Goal: Task Accomplishment & Management: Complete application form

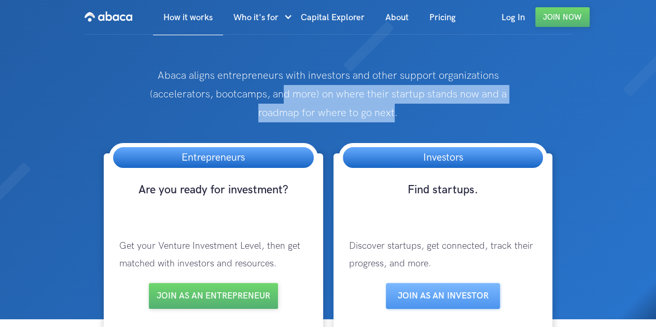
drag, startPoint x: 395, startPoint y: 111, endPoint x: 236, endPoint y: 84, distance: 161.5
click at [249, 85] on p "Abaca aligns entrepreneurs with investors and other support organizations (acce…" at bounding box center [328, 94] width 394 height 56
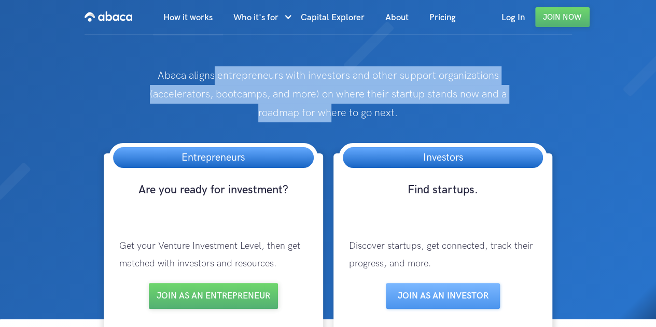
drag, startPoint x: 214, startPoint y: 80, endPoint x: 375, endPoint y: 106, distance: 163.0
click at [338, 106] on p "Abaca aligns entrepreneurs with investors and other support organizations (acce…" at bounding box center [328, 94] width 394 height 56
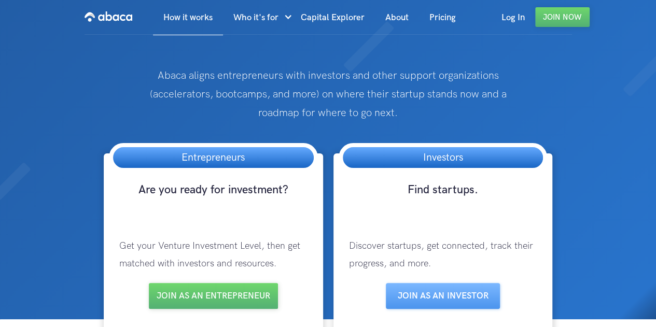
click at [375, 106] on p "Abaca aligns entrepreneurs with investors and other support organizations (acce…" at bounding box center [328, 94] width 394 height 56
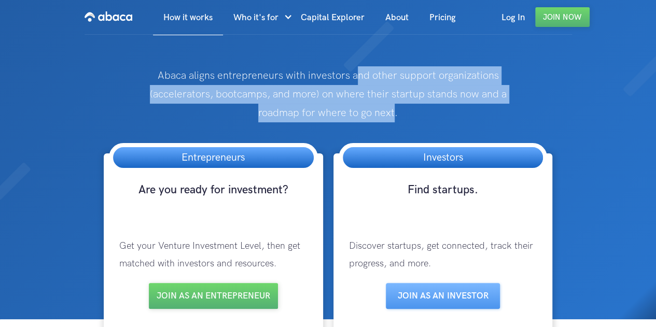
drag, startPoint x: 356, startPoint y: 76, endPoint x: 390, endPoint y: 119, distance: 54.6
click at [397, 114] on p "Abaca aligns entrepreneurs with investors and other support organizations (acce…" at bounding box center [328, 94] width 394 height 56
click at [384, 119] on p "Abaca aligns entrepreneurs with investors and other support organizations (acce…" at bounding box center [328, 94] width 394 height 56
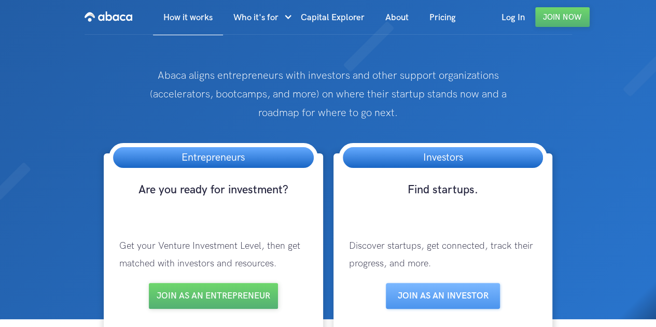
scroll to position [173, 0]
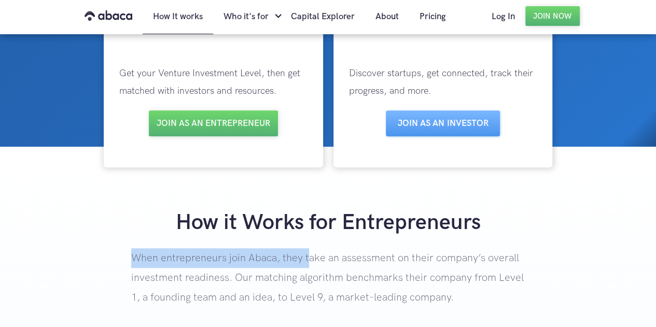
drag, startPoint x: 237, startPoint y: 252, endPoint x: 305, endPoint y: 254, distance: 68.5
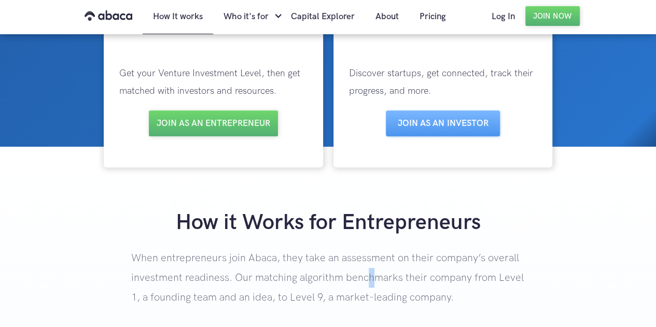
drag, startPoint x: 369, startPoint y: 282, endPoint x: 382, endPoint y: 274, distance: 14.7
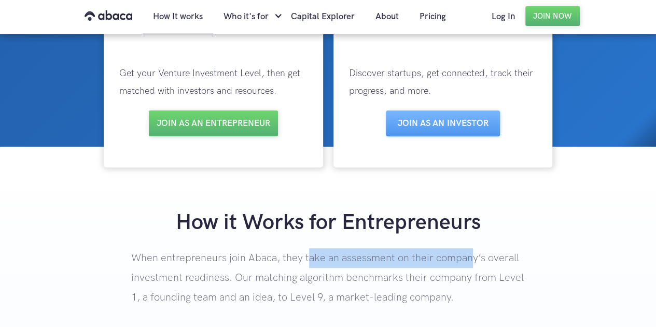
drag, startPoint x: 470, startPoint y: 253, endPoint x: 269, endPoint y: 256, distance: 200.3
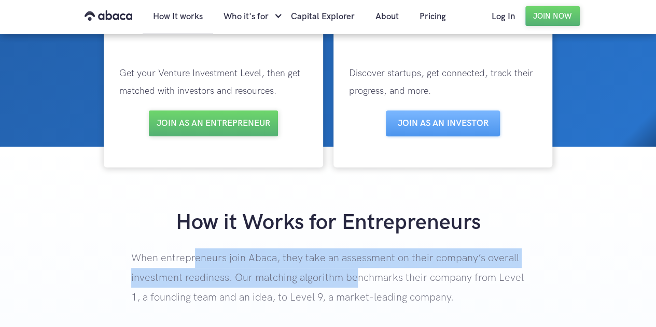
drag, startPoint x: 201, startPoint y: 259, endPoint x: 362, endPoint y: 281, distance: 162.3
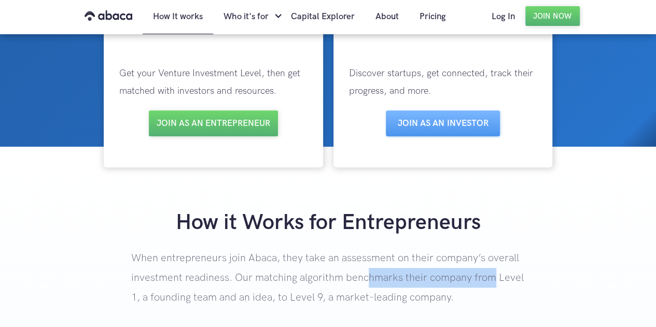
drag, startPoint x: 490, startPoint y: 272, endPoint x: 279, endPoint y: 272, distance: 210.6
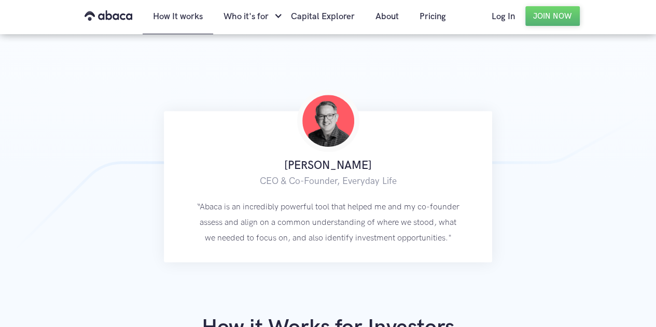
scroll to position [692, 0]
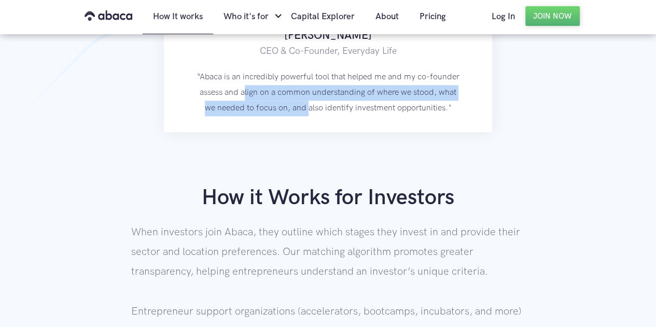
drag, startPoint x: 243, startPoint y: 89, endPoint x: 337, endPoint y: 166, distance: 121.3
click at [311, 132] on div "How it Works for Entrepreneurs When entrepreneurs join Abaca, they take an asse…" at bounding box center [328, 25] width 656 height 794
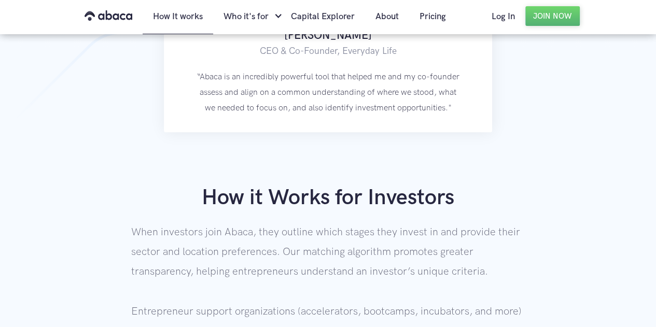
click at [360, 259] on p "When investors join Abaca, they outline which stages they invest in and provide…" at bounding box center [328, 302] width 394 height 158
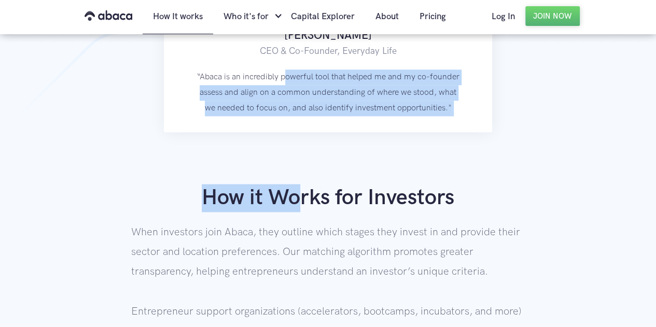
drag, startPoint x: 285, startPoint y: 63, endPoint x: 291, endPoint y: 240, distance: 177.0
click at [291, 238] on div "How it Works for Entrepreneurs When entrepreneurs join Abaca, they take an asse…" at bounding box center [328, 25] width 656 height 794
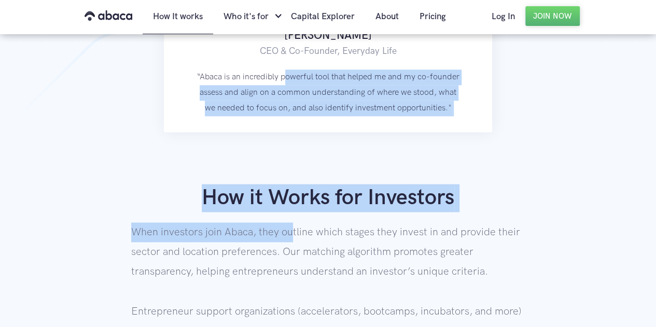
click at [291, 241] on p "When investors join Abaca, they outline which stages they invest in and provide…" at bounding box center [328, 302] width 394 height 158
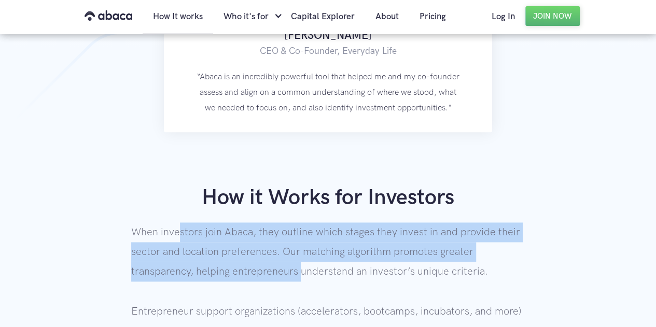
drag, startPoint x: 224, startPoint y: 236, endPoint x: 319, endPoint y: 277, distance: 102.9
click at [312, 274] on p "When investors join Abaca, they outline which stages they invest in and provide…" at bounding box center [328, 302] width 394 height 158
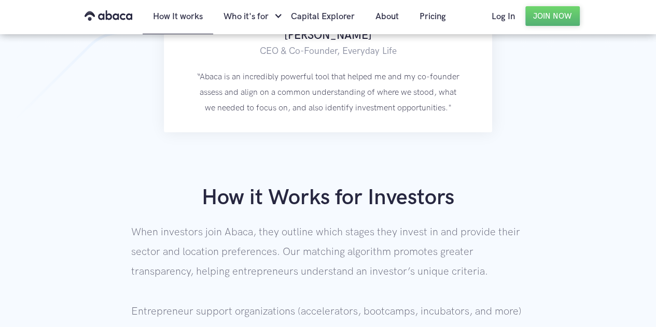
click at [379, 279] on p "When investors join Abaca, they outline which stages they invest in and provide…" at bounding box center [328, 302] width 394 height 158
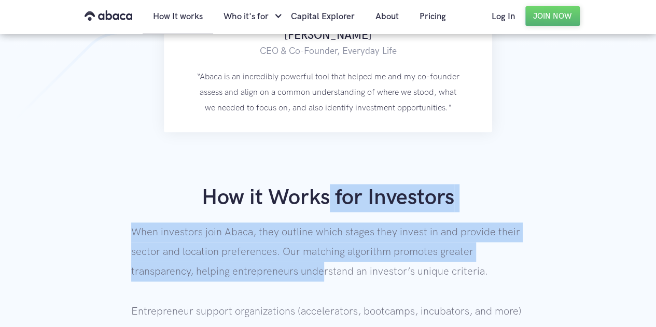
drag, startPoint x: 334, startPoint y: 199, endPoint x: 355, endPoint y: 291, distance: 94.1
click at [321, 282] on div "How it Works for Entrepreneurs When entrepreneurs join Abaca, they take an asse…" at bounding box center [328, 25] width 656 height 794
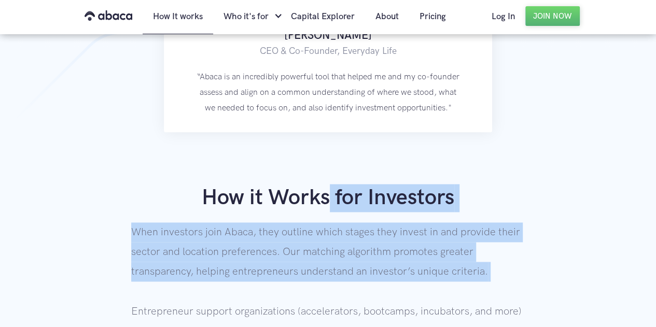
click at [399, 291] on p "When investors join Abaca, they outline which stages they invest in and provide…" at bounding box center [328, 302] width 394 height 158
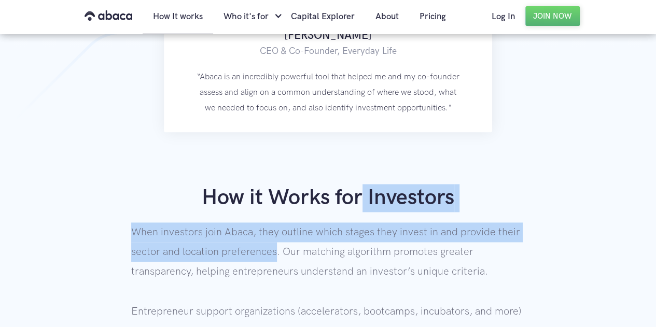
drag, startPoint x: 362, startPoint y: 157, endPoint x: 264, endPoint y: 260, distance: 142.8
click at [269, 254] on div "How it Works for Entrepreneurs When entrepreneurs join Abaca, they take an asse…" at bounding box center [328, 25] width 656 height 794
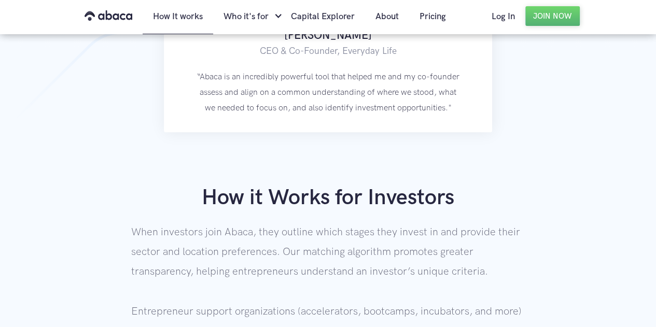
click at [236, 287] on p "When investors join Abaca, they outline which stages they invest in and provide…" at bounding box center [328, 302] width 394 height 158
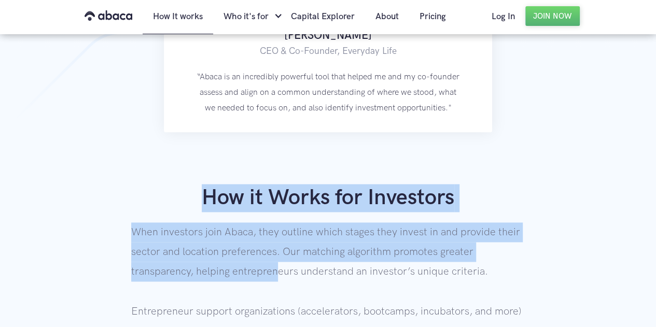
drag, startPoint x: 176, startPoint y: 219, endPoint x: 287, endPoint y: 277, distance: 125.5
click at [285, 277] on div "How it Works for Investors When investors join Abaca, they outline which stages…" at bounding box center [328, 282] width 656 height 196
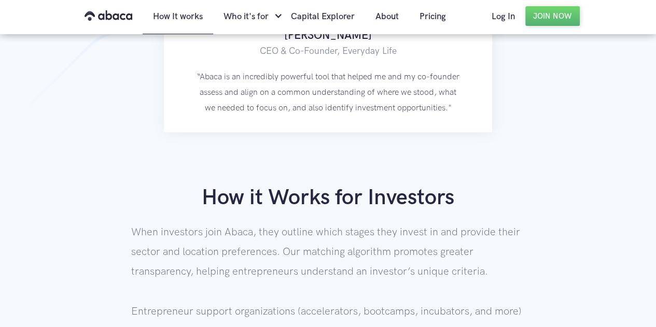
click at [360, 273] on p "When investors join Abaca, they outline which stages they invest in and provide…" at bounding box center [328, 302] width 394 height 158
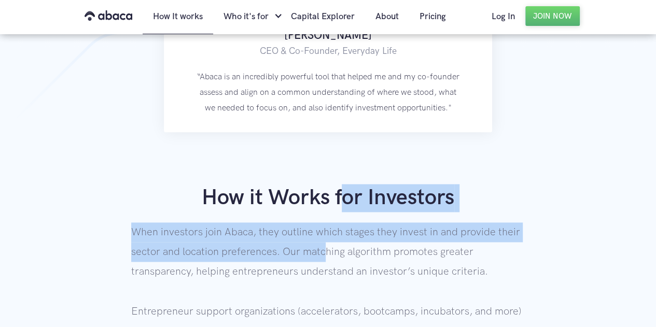
drag, startPoint x: 346, startPoint y: 153, endPoint x: 316, endPoint y: 259, distance: 110.4
click at [326, 249] on div "How it Works for Entrepreneurs When entrepreneurs join Abaca, they take an asse…" at bounding box center [328, 25] width 656 height 794
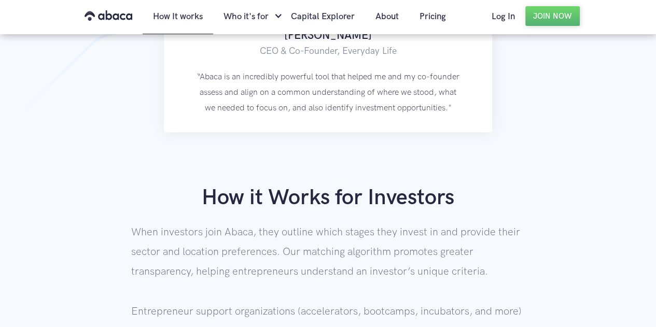
click at [274, 275] on p "When investors join Abaca, they outline which stages they invest in and provide…" at bounding box center [328, 302] width 394 height 158
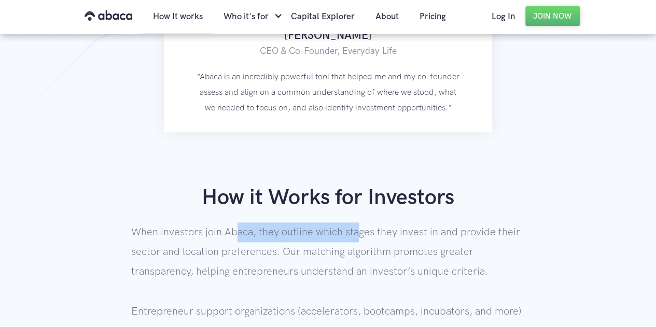
drag, startPoint x: 233, startPoint y: 227, endPoint x: 361, endPoint y: 231, distance: 127.7
click at [361, 231] on p "When investors join Abaca, they outline which stages they invest in and provide…" at bounding box center [328, 302] width 394 height 158
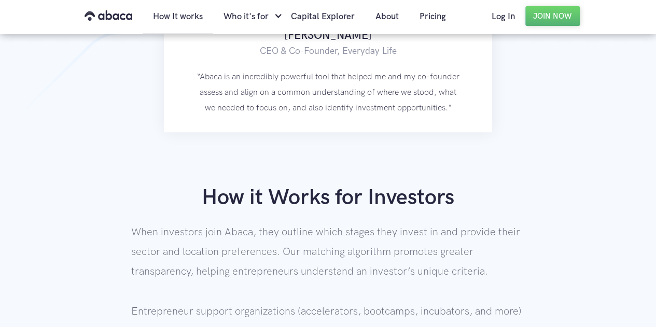
click at [423, 249] on p "When investors join Abaca, they outline which stages they invest in and provide…" at bounding box center [328, 302] width 394 height 158
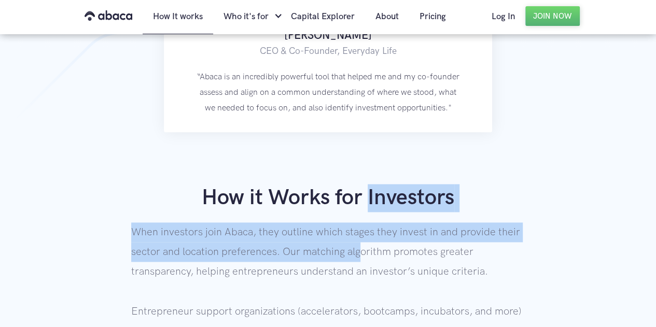
drag, startPoint x: 371, startPoint y: 169, endPoint x: 373, endPoint y: 255, distance: 86.1
click at [362, 249] on div "How it Works for Entrepreneurs When entrepreneurs join Abaca, they take an asse…" at bounding box center [328, 25] width 656 height 794
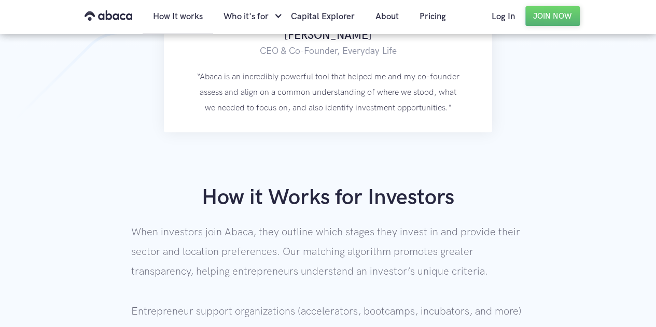
click at [412, 258] on p "When investors join Abaca, they outline which stages they invest in and provide…" at bounding box center [328, 302] width 394 height 158
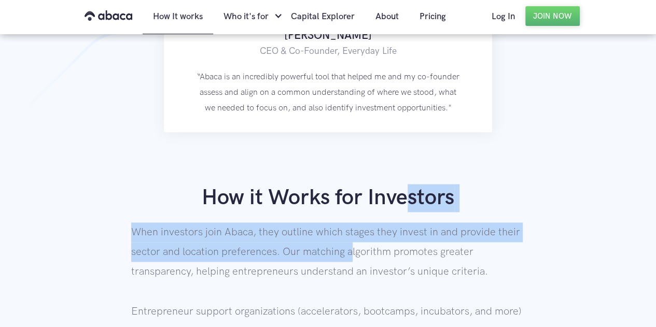
drag, startPoint x: 409, startPoint y: 169, endPoint x: 413, endPoint y: 261, distance: 92.4
click at [363, 262] on div "How it Works for Entrepreneurs When entrepreneurs join Abaca, they take an asse…" at bounding box center [328, 25] width 656 height 794
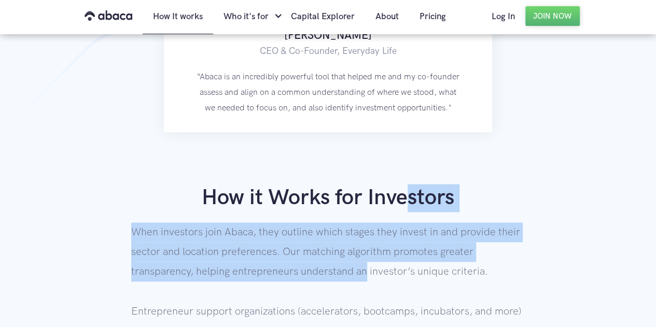
click at [417, 260] on p "When investors join Abaca, they outline which stages they invest in and provide…" at bounding box center [328, 302] width 394 height 158
drag, startPoint x: 409, startPoint y: 267, endPoint x: 409, endPoint y: 173, distance: 94.4
click at [411, 184] on div "How it Works for Investors When investors join Abaca, they outline which stages…" at bounding box center [328, 282] width 656 height 196
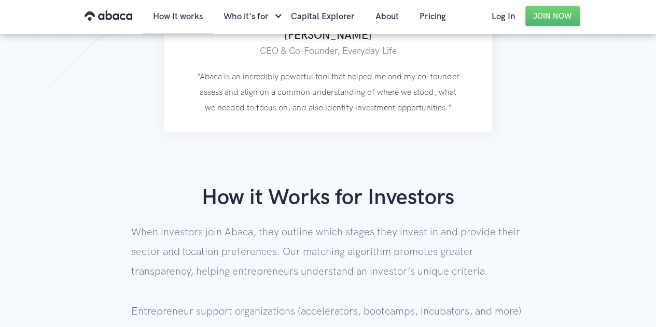
drag, startPoint x: 357, startPoint y: 290, endPoint x: 366, endPoint y: 278, distance: 15.2
click at [359, 290] on p "When investors join Abaca, they outline which stages they invest in and provide…" at bounding box center [328, 302] width 394 height 158
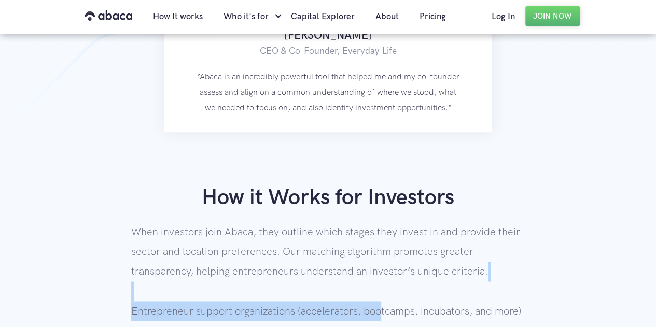
drag, startPoint x: 293, startPoint y: 295, endPoint x: 380, endPoint y: 306, distance: 87.8
click at [380, 306] on p "When investors join Abaca, they outline which stages they invest in and provide…" at bounding box center [328, 302] width 394 height 158
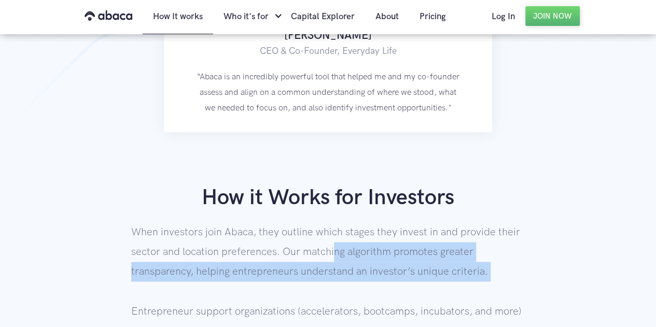
drag, startPoint x: 334, startPoint y: 256, endPoint x: 406, endPoint y: 281, distance: 76.3
click at [406, 281] on p "When investors join Abaca, they outline which stages they invest in and provide…" at bounding box center [328, 302] width 394 height 158
click at [259, 296] on p "When investors join Abaca, they outline which stages they invest in and provide…" at bounding box center [328, 302] width 394 height 158
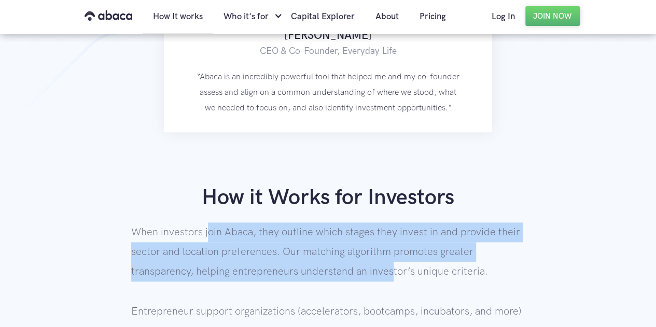
drag, startPoint x: 223, startPoint y: 238, endPoint x: 391, endPoint y: 267, distance: 170.1
click at [391, 267] on p "When investors join Abaca, they outline which stages they invest in and provide…" at bounding box center [328, 302] width 394 height 158
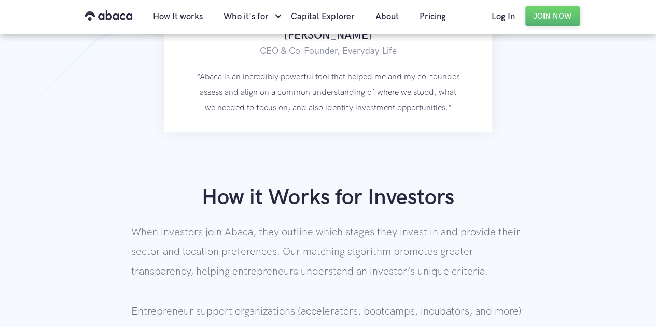
click at [402, 264] on p "When investors join Abaca, they outline which stages they invest in and provide…" at bounding box center [328, 302] width 394 height 158
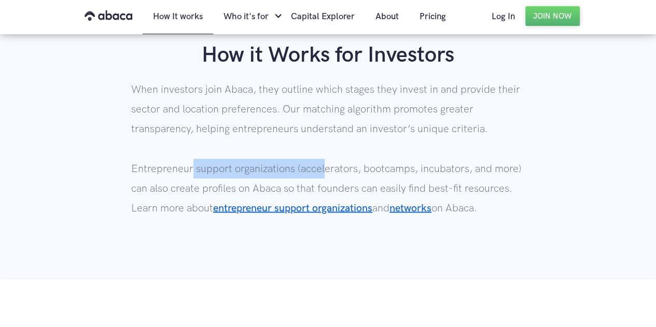
drag, startPoint x: 192, startPoint y: 164, endPoint x: 324, endPoint y: 173, distance: 132.6
click at [324, 173] on p "When investors join Abaca, they outline which stages they invest in and provide…" at bounding box center [328, 159] width 394 height 158
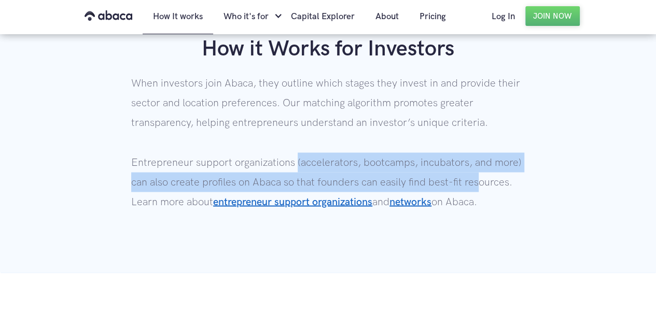
drag, startPoint x: 480, startPoint y: 174, endPoint x: 250, endPoint y: 152, distance: 231.9
click at [260, 166] on p "When investors join Abaca, they outline which stages they invest in and provide…" at bounding box center [328, 153] width 394 height 158
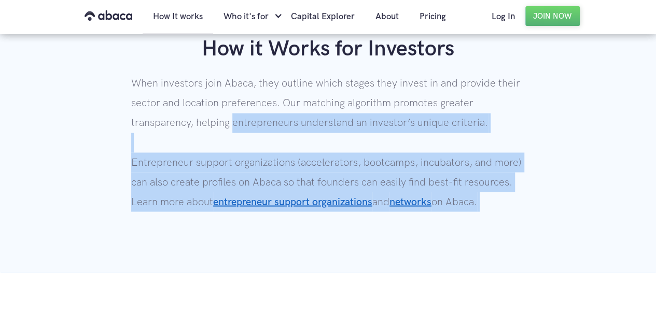
drag, startPoint x: 232, startPoint y: 120, endPoint x: 289, endPoint y: 279, distance: 168.9
click at [261, 273] on body "How It works Who it's for Entrepreneurs Investors For Support Organizations Coa…" at bounding box center [328, 313] width 656 height 2307
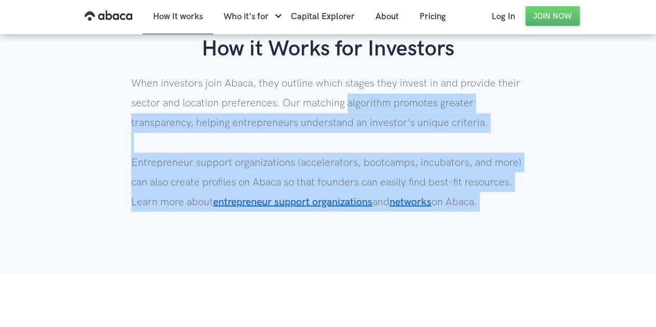
drag, startPoint x: 347, startPoint y: 109, endPoint x: 271, endPoint y: 219, distance: 133.8
click at [271, 219] on p "When investors join Abaca, they outline which stages they invest in and provide…" at bounding box center [328, 153] width 394 height 158
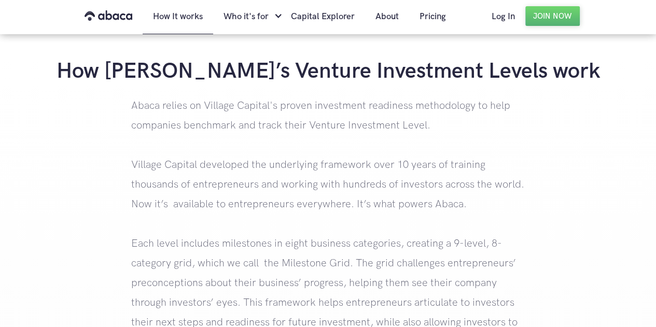
scroll to position [1112, 0]
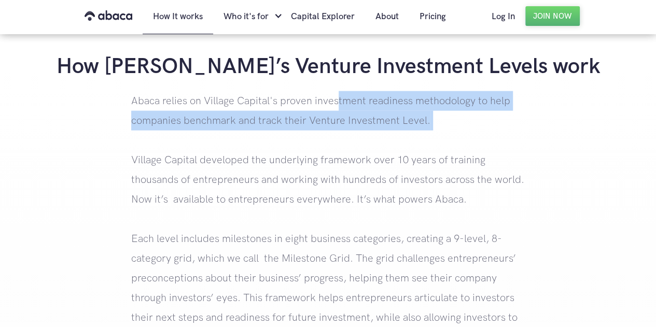
drag, startPoint x: 337, startPoint y: 85, endPoint x: 309, endPoint y: 194, distance: 112.9
click at [311, 170] on div "How [PERSON_NAME]’s Venture Investment Levels work Abaca relies on Village Capi…" at bounding box center [328, 259] width 656 height 413
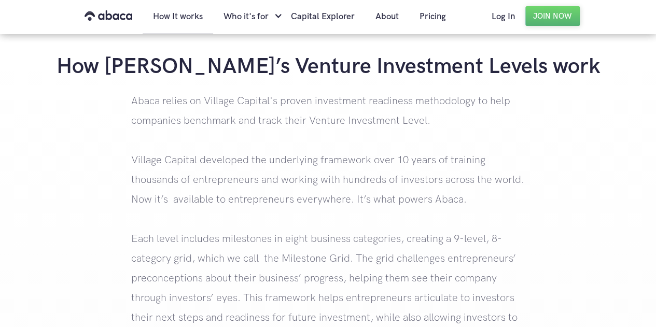
click at [308, 234] on p "Abaca relies on Village Capital's proven investment readiness methodology to he…" at bounding box center [328, 278] width 394 height 375
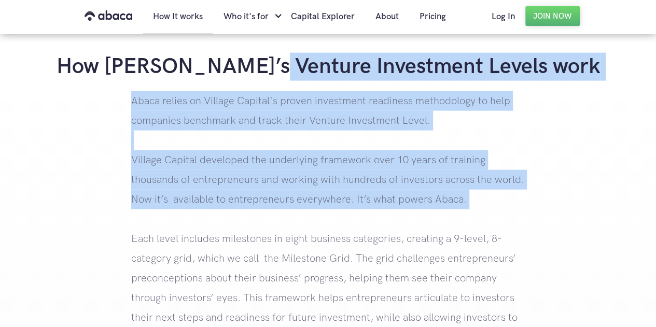
drag, startPoint x: 313, startPoint y: 77, endPoint x: 283, endPoint y: 233, distance: 158.4
click at [283, 212] on div "How [PERSON_NAME]’s Venture Investment Levels work Abaca relies on Village Capi…" at bounding box center [328, 259] width 656 height 413
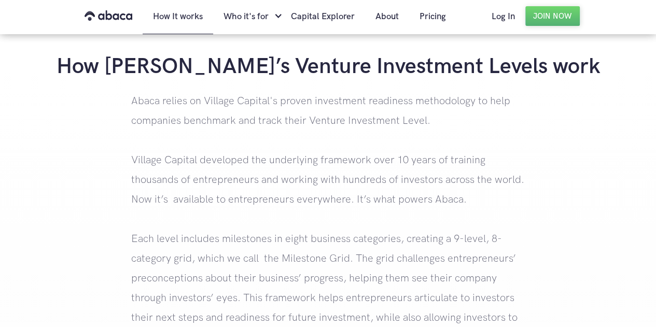
click at [289, 248] on p "Abaca relies on Village Capital's proven investment readiness methodology to he…" at bounding box center [328, 278] width 394 height 375
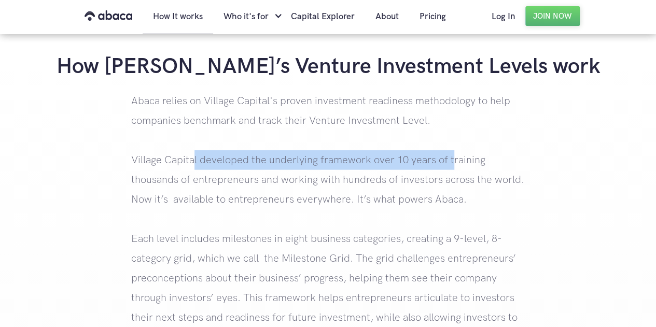
drag, startPoint x: 199, startPoint y: 167, endPoint x: 452, endPoint y: 164, distance: 253.2
click at [452, 164] on p "Abaca relies on Village Capital's proven investment readiness methodology to he…" at bounding box center [328, 278] width 394 height 375
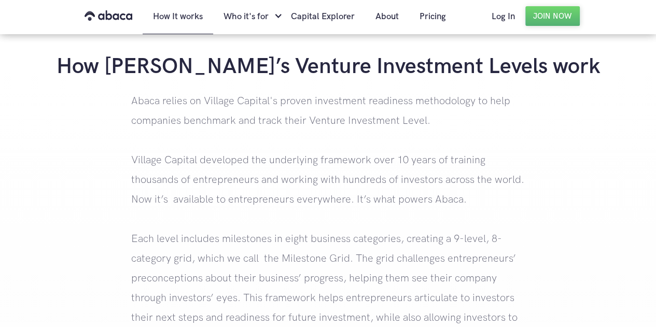
click at [473, 183] on p "Abaca relies on Village Capital's proven investment readiness methodology to he…" at bounding box center [328, 278] width 394 height 375
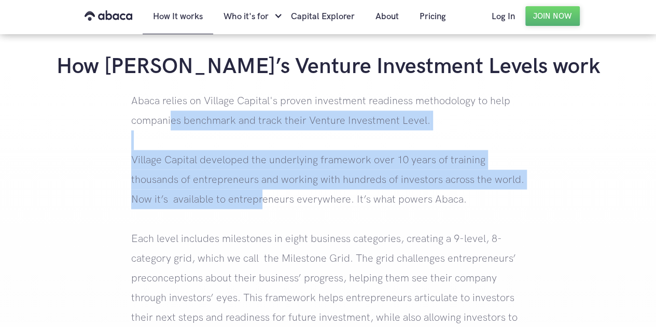
drag, startPoint x: 171, startPoint y: 125, endPoint x: 331, endPoint y: 242, distance: 198.2
click at [272, 211] on p "Abaca relies on Village Capital's proven investment readiness methodology to he…" at bounding box center [328, 278] width 394 height 375
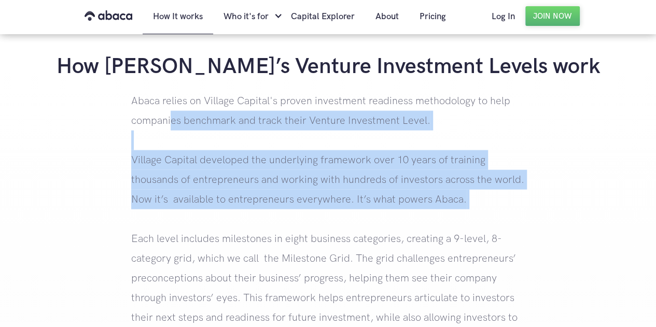
click at [344, 215] on p "Abaca relies on Village Capital's proven investment readiness methodology to he…" at bounding box center [328, 278] width 394 height 375
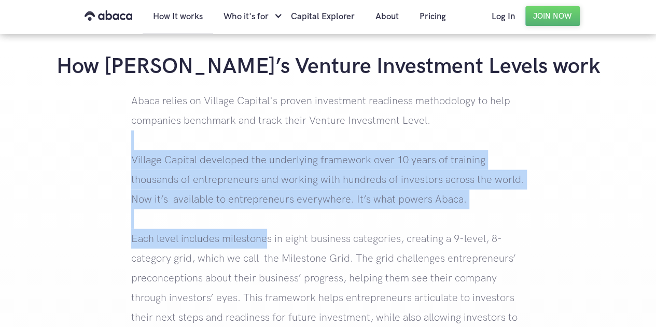
drag, startPoint x: 318, startPoint y: 142, endPoint x: 274, endPoint y: 291, distance: 155.1
click at [269, 261] on p "Abaca relies on Village Capital's proven investment readiness methodology to he…" at bounding box center [328, 278] width 394 height 375
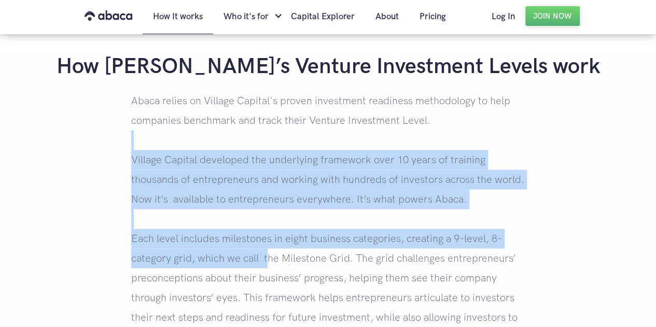
click at [269, 264] on p "Abaca relies on Village Capital's proven investment readiness methodology to he…" at bounding box center [328, 278] width 394 height 375
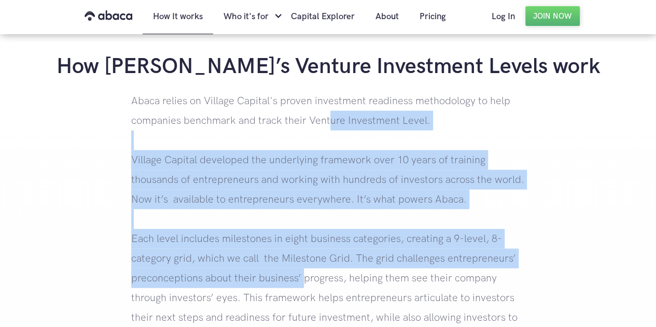
drag, startPoint x: 331, startPoint y: 113, endPoint x: 328, endPoint y: 303, distance: 190.4
click at [303, 273] on p "Abaca relies on Village Capital's proven investment readiness methodology to he…" at bounding box center [328, 278] width 394 height 375
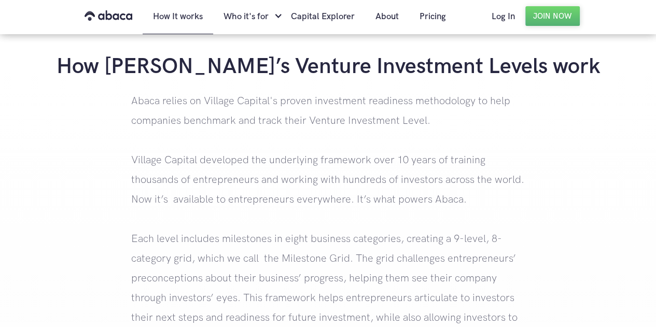
click at [369, 271] on p "Abaca relies on Village Capital's proven investment readiness methodology to he…" at bounding box center [328, 278] width 394 height 375
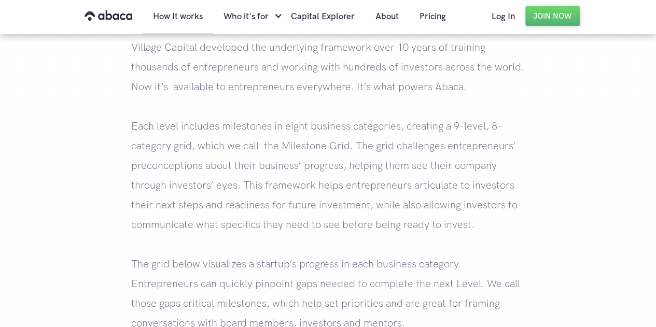
scroll to position [1236, 0]
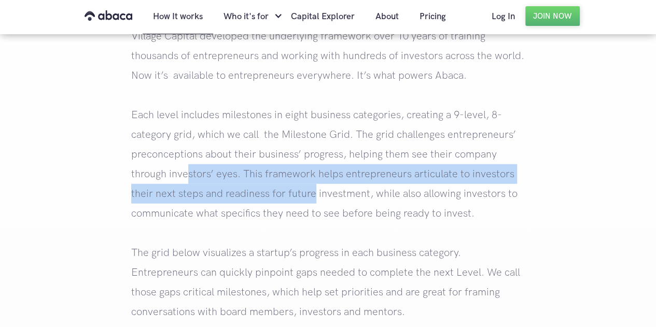
drag, startPoint x: 188, startPoint y: 168, endPoint x: 315, endPoint y: 203, distance: 131.9
click at [315, 203] on p "Abaca relies on Village Capital's proven investment readiness methodology to he…" at bounding box center [328, 154] width 394 height 375
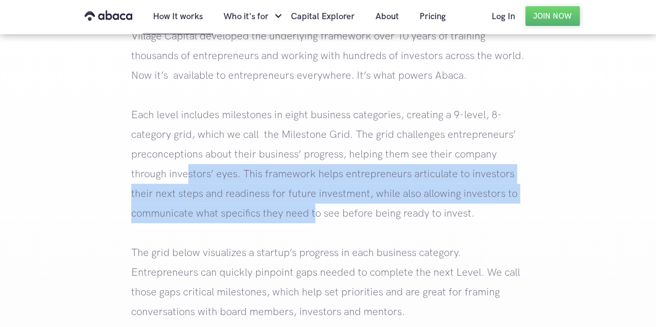
click at [315, 203] on p "Abaca relies on Village Capital's proven investment readiness methodology to he…" at bounding box center [328, 154] width 394 height 375
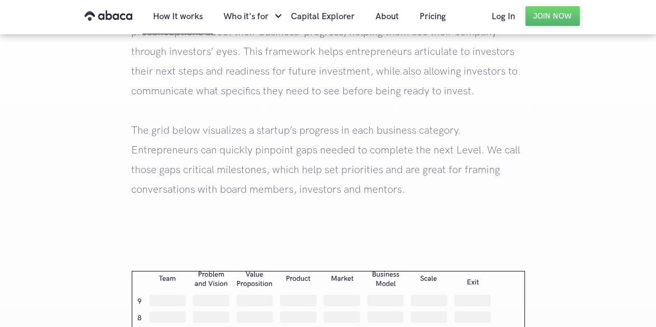
scroll to position [1359, 0]
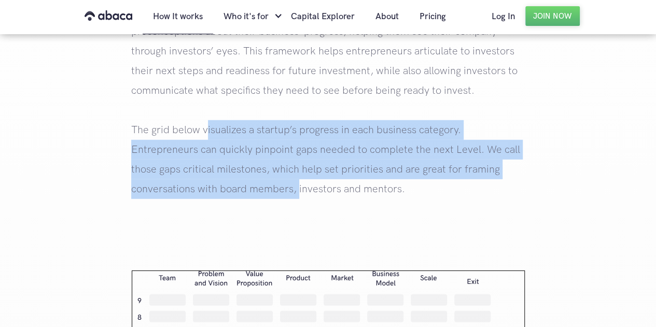
drag, startPoint x: 209, startPoint y: 134, endPoint x: 301, endPoint y: 186, distance: 105.7
click at [301, 186] on p "Abaca relies on Village Capital's proven investment readiness methodology to he…" at bounding box center [328, 31] width 394 height 375
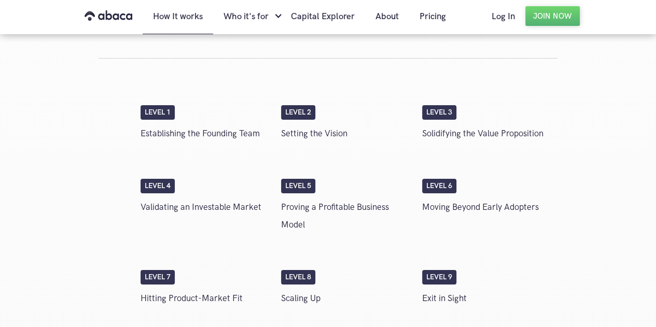
scroll to position [1772, 0]
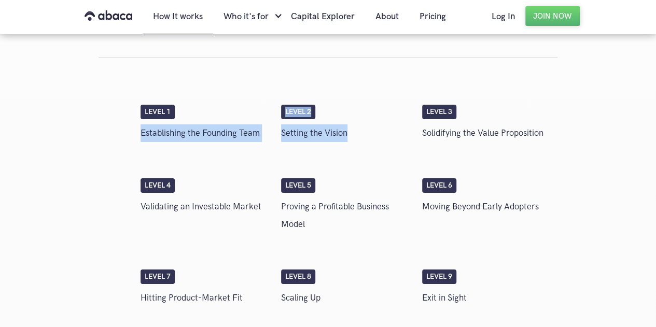
drag, startPoint x: 142, startPoint y: 134, endPoint x: 438, endPoint y: 157, distance: 297.1
click at [438, 157] on div "Level 1 Establishing the Founding Team Level 2 Setting the Vision Level 3 Solid…" at bounding box center [346, 126] width 423 height 74
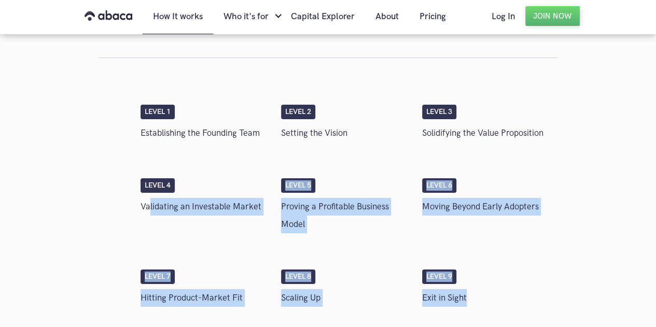
drag, startPoint x: 150, startPoint y: 206, endPoint x: 500, endPoint y: 295, distance: 361.1
click at [500, 295] on div "Level 1 Establishing the Founding Team Level 2 Setting the Vision Level 3 Solid…" at bounding box center [329, 193] width 460 height 270
click at [500, 295] on p "Exit in Sight" at bounding box center [487, 298] width 131 height 18
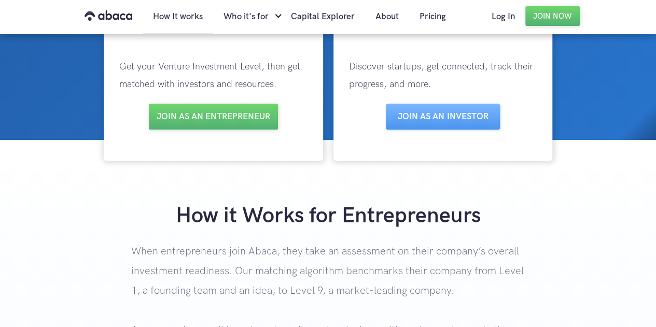
scroll to position [0, 0]
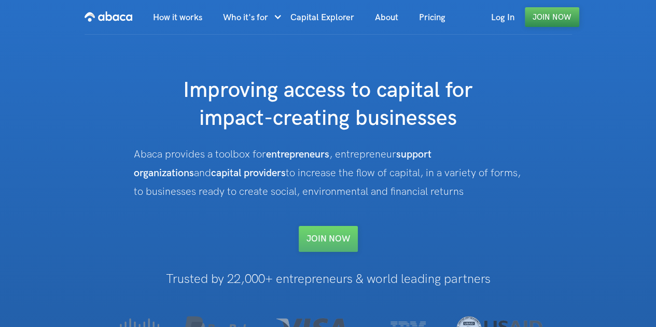
click at [548, 18] on link "Join Now" at bounding box center [552, 17] width 54 height 20
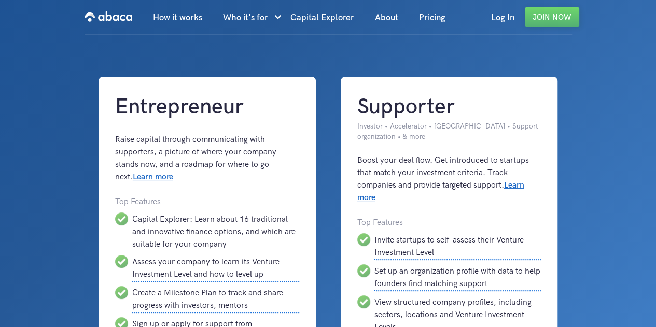
scroll to position [173, 0]
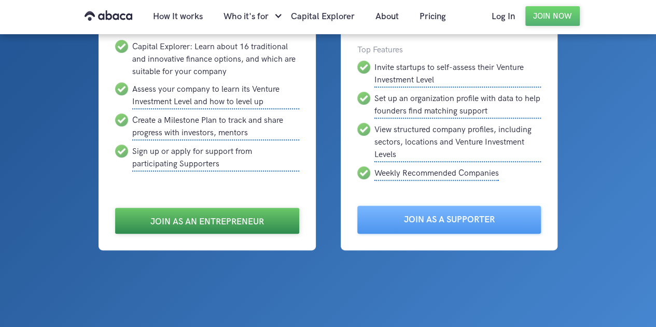
click at [212, 219] on link "Join as an Entrepreneur" at bounding box center [207, 221] width 184 height 26
